Goal: Task Accomplishment & Management: Use online tool/utility

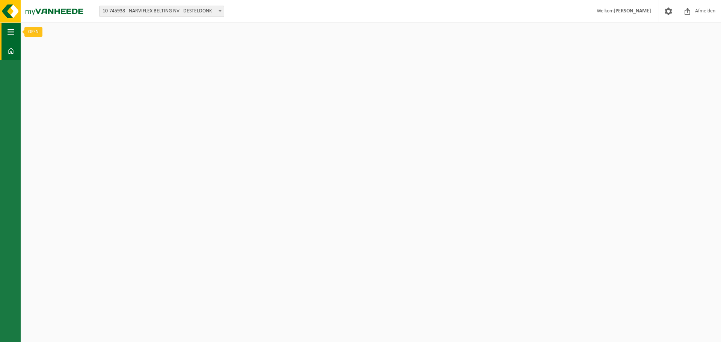
click at [17, 35] on button "Navigatie" at bounding box center [10, 32] width 21 height 19
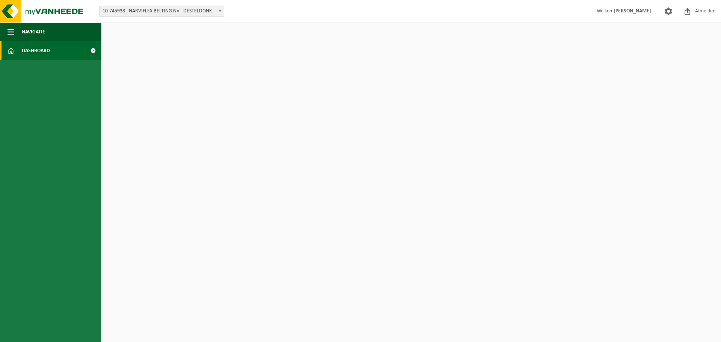
click at [29, 51] on span "Dashboard" at bounding box center [36, 50] width 28 height 19
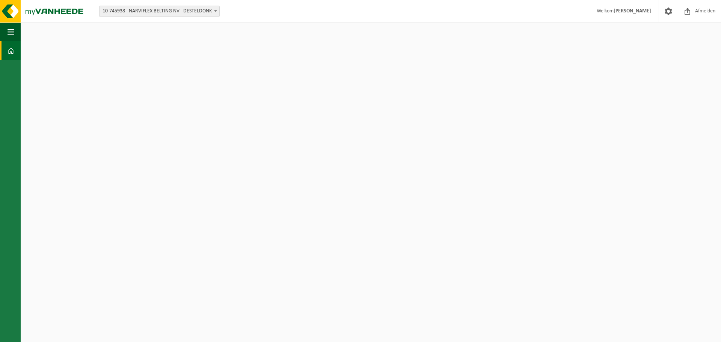
click at [130, 41] on html "Vestiging: 10-745938 - NARVIFLEX BELTING NV - DESTELDONK 10-745938 - NARVIFLEX …" at bounding box center [360, 171] width 721 height 342
click at [143, 14] on span "10-745938 - NARVIFLEX BELTING NV - DESTELDONK" at bounding box center [160, 11] width 120 height 11
click at [11, 41] on span "button" at bounding box center [11, 32] width 7 height 19
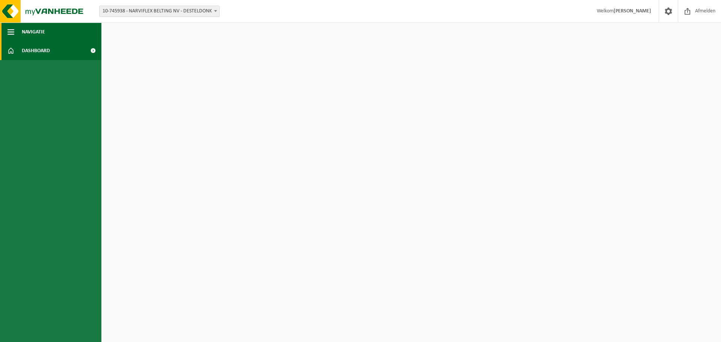
click at [30, 34] on span "Navigatie" at bounding box center [33, 32] width 23 height 19
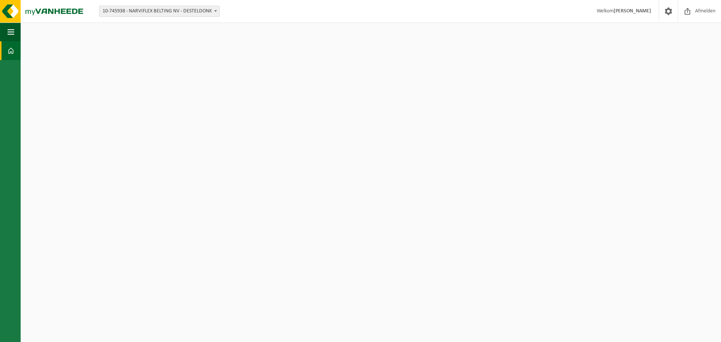
click at [6, 49] on link "Dashboard" at bounding box center [10, 50] width 21 height 19
click at [705, 13] on span "Afmelden" at bounding box center [706, 11] width 24 height 22
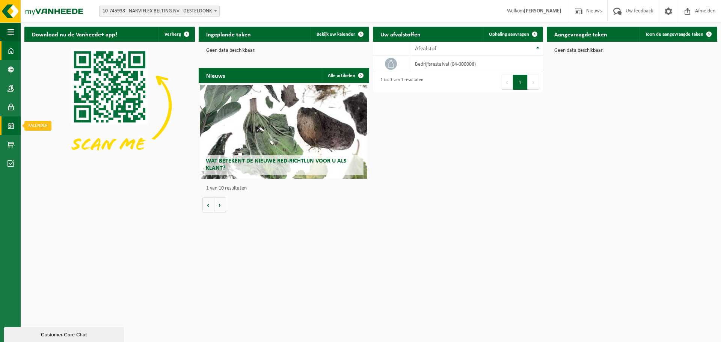
click at [14, 129] on span at bounding box center [11, 125] width 7 height 19
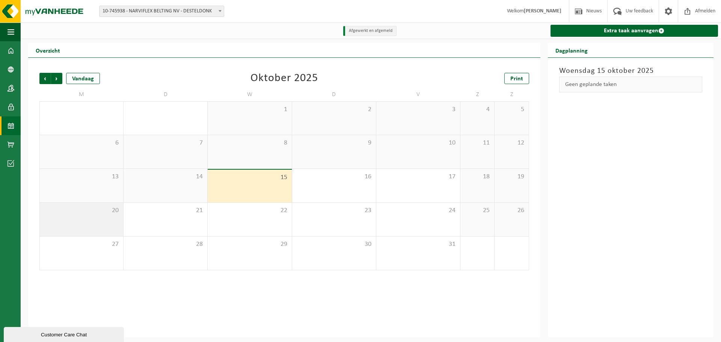
click at [106, 221] on div "20" at bounding box center [81, 219] width 83 height 33
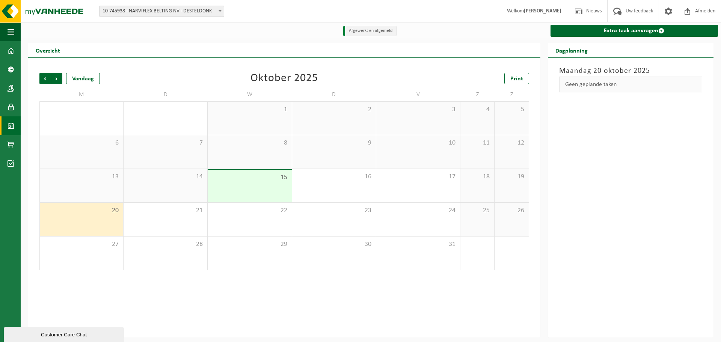
click at [87, 210] on span "20" at bounding box center [82, 211] width 76 height 8
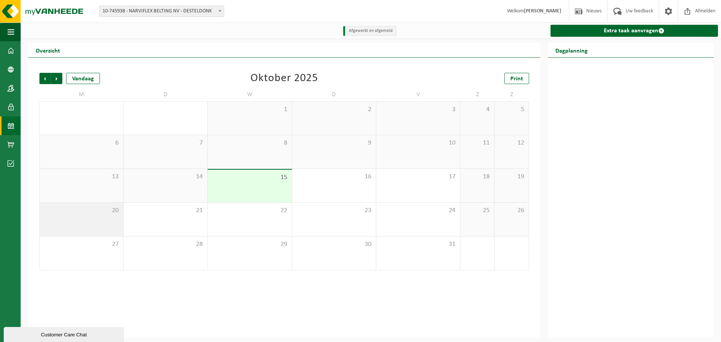
click at [72, 221] on div "20" at bounding box center [81, 219] width 83 height 33
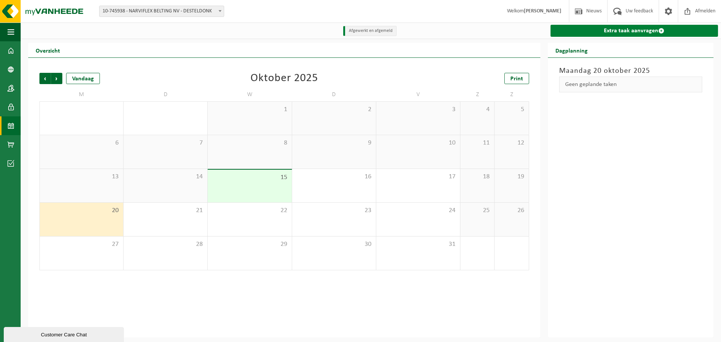
click at [635, 33] on link "Extra taak aanvragen" at bounding box center [635, 31] width 168 height 12
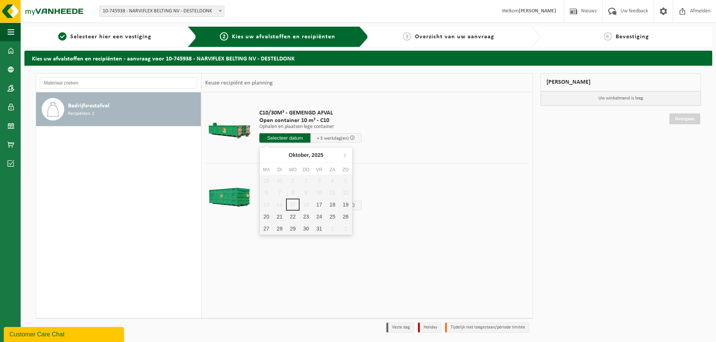
click at [294, 137] on input "text" at bounding box center [284, 137] width 51 height 9
click at [262, 216] on div "20" at bounding box center [266, 217] width 13 height 12
type input "Van 2025-10-20"
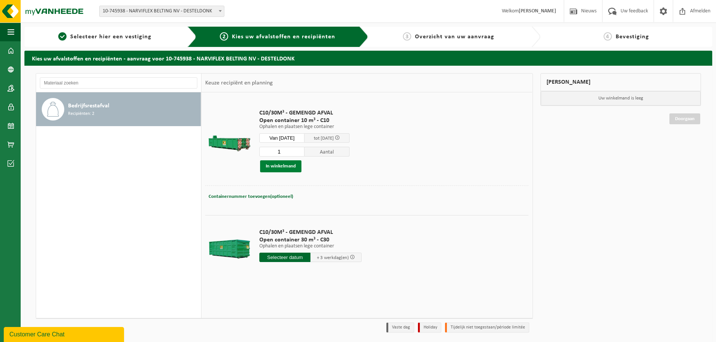
click at [286, 168] on button "In winkelmand" at bounding box center [280, 166] width 41 height 12
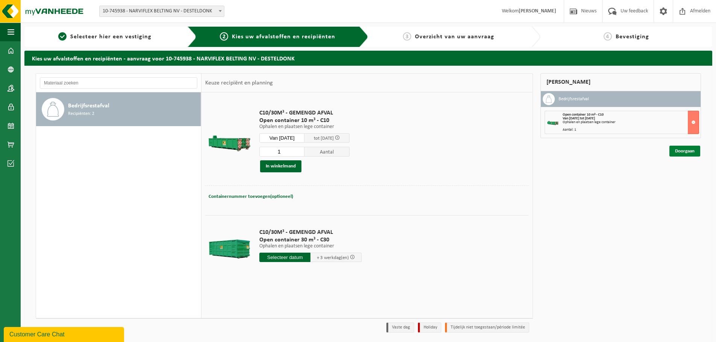
click at [687, 151] on link "Doorgaan" at bounding box center [684, 151] width 31 height 11
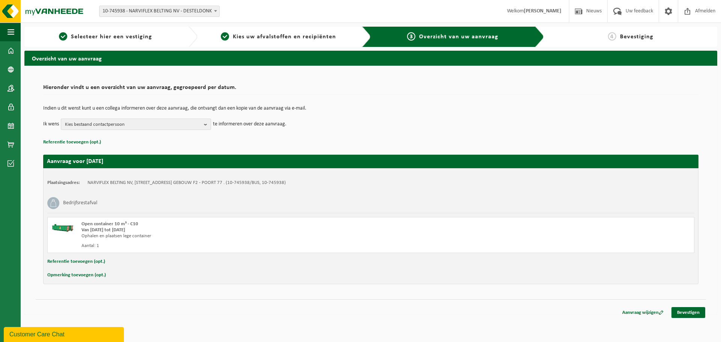
click at [166, 126] on span "Kies bestaand contactpersoon" at bounding box center [133, 124] width 136 height 11
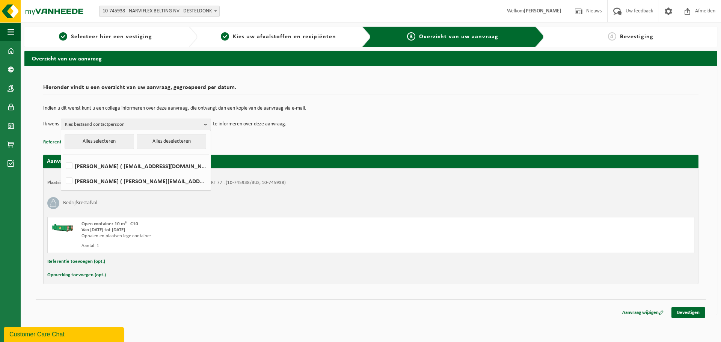
click at [290, 142] on p "Referentie toevoegen (opt.)" at bounding box center [371, 143] width 656 height 10
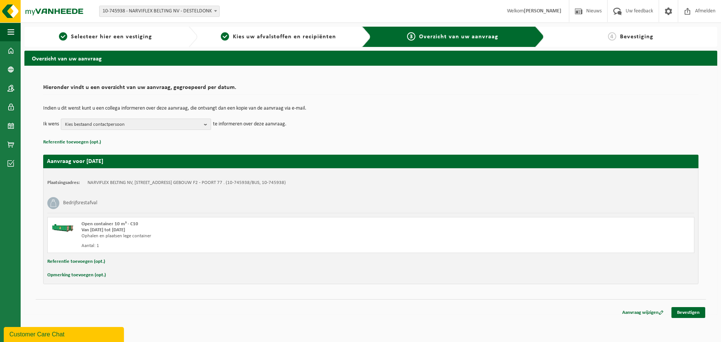
click at [200, 126] on span "Kies bestaand contactpersoon" at bounding box center [133, 124] width 136 height 11
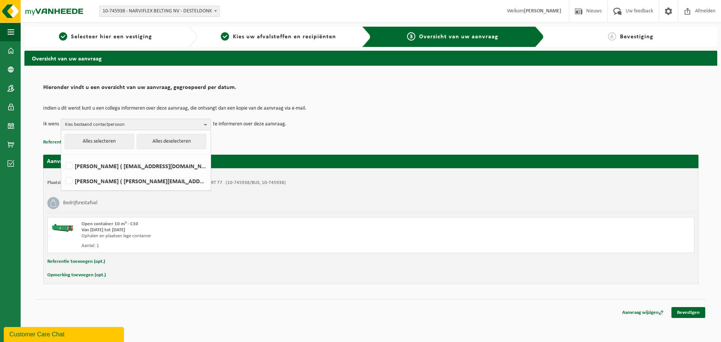
click at [269, 138] on p "Referentie toevoegen (opt.)" at bounding box center [371, 143] width 656 height 10
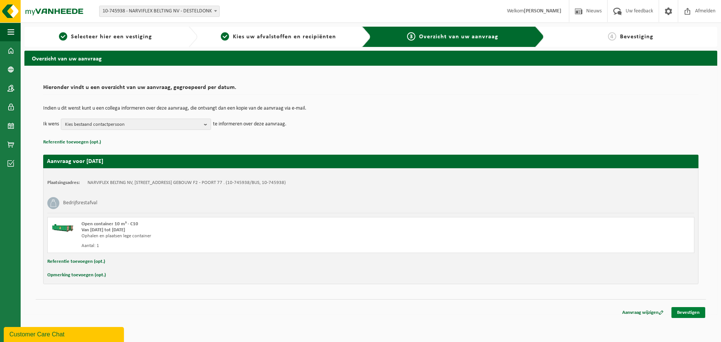
click at [696, 311] on link "Bevestigen" at bounding box center [689, 312] width 34 height 11
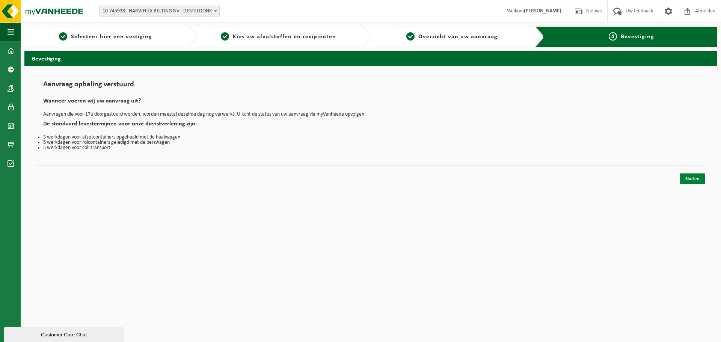
click at [697, 178] on link "Sluiten" at bounding box center [693, 179] width 26 height 11
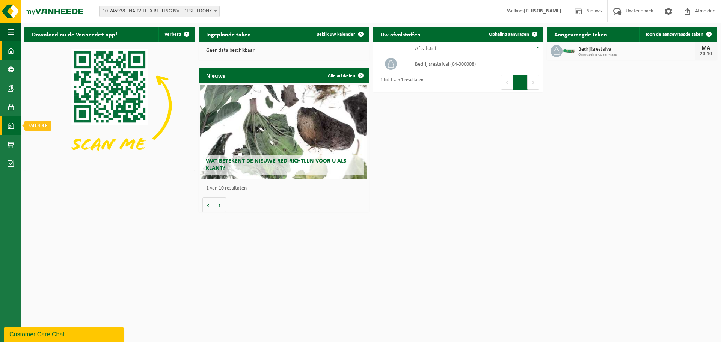
click at [15, 125] on link "Kalender" at bounding box center [10, 125] width 21 height 19
